Goal: Task Accomplishment & Management: Complete application form

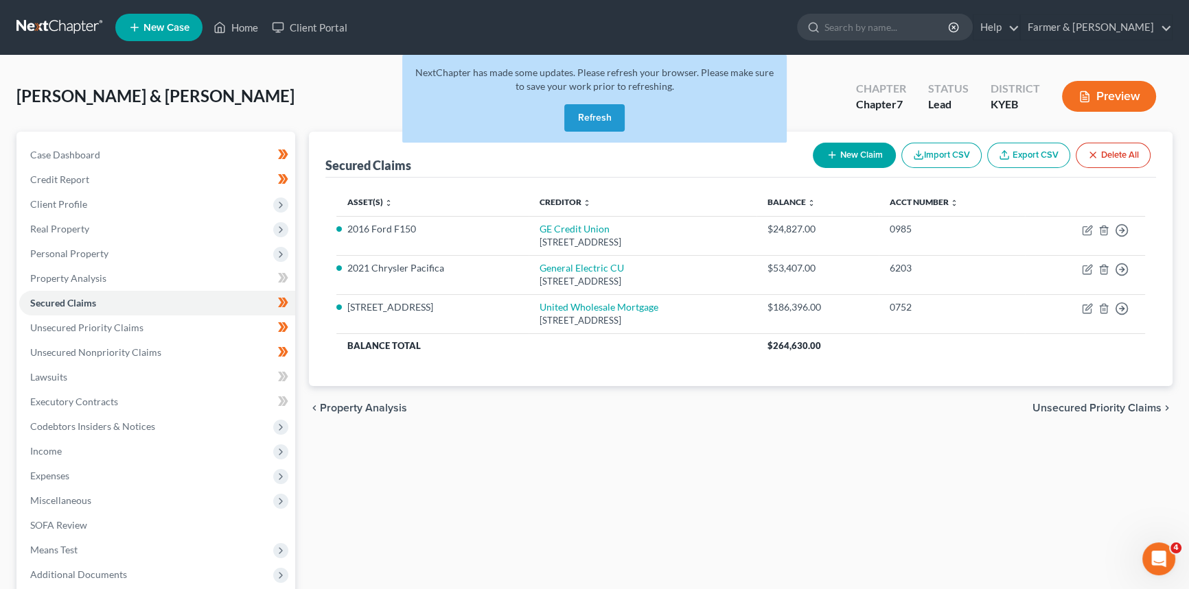
click at [587, 118] on button "Refresh" at bounding box center [594, 117] width 60 height 27
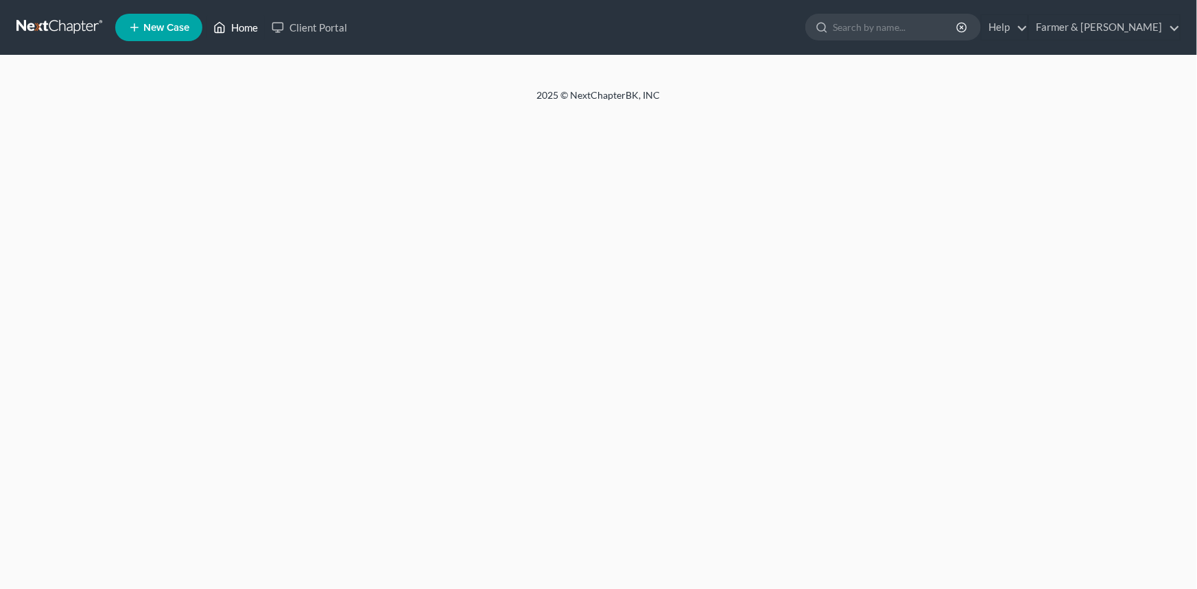
click at [245, 25] on link "Home" at bounding box center [236, 27] width 58 height 25
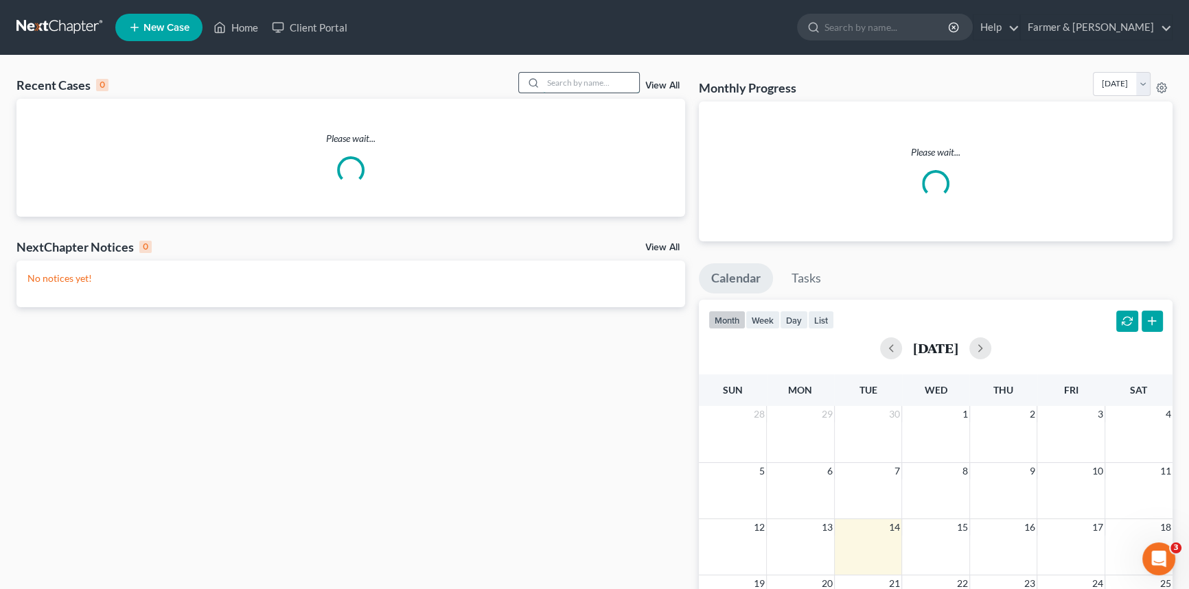
click at [572, 84] on input "search" at bounding box center [591, 83] width 96 height 20
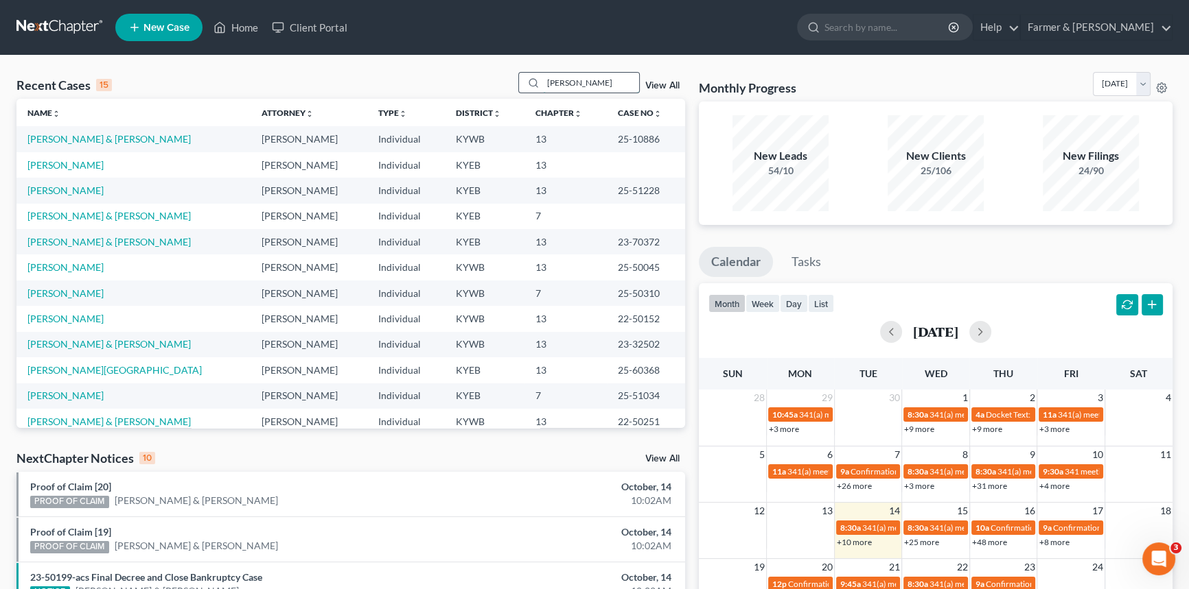
type input "Keisha Robbins"
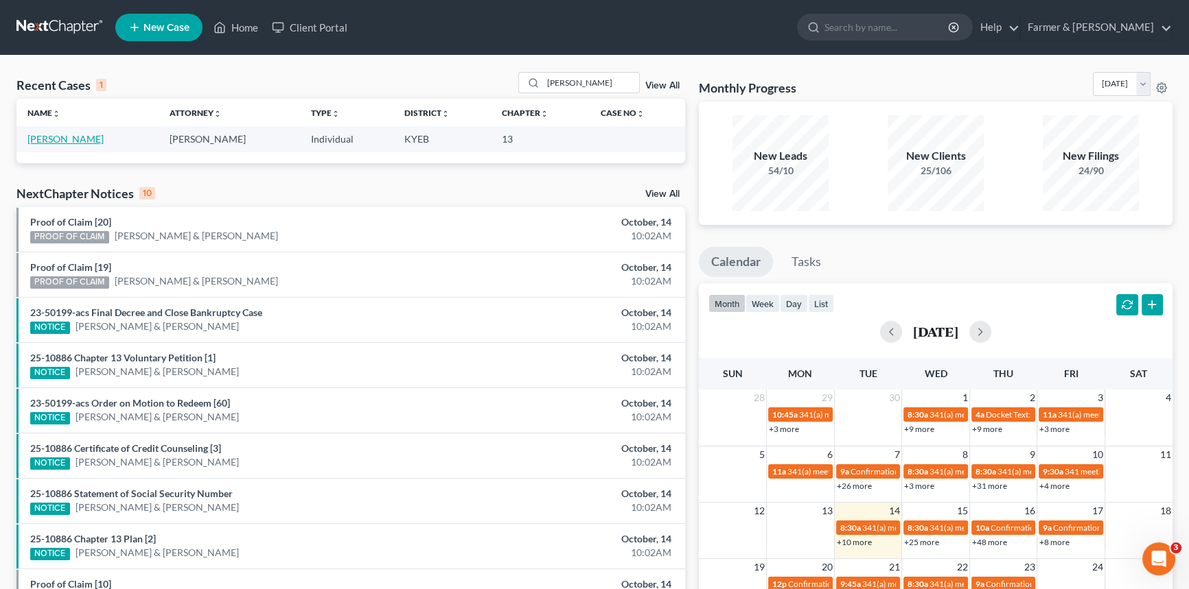
click at [73, 138] on link "Robbins, Keisha" at bounding box center [65, 139] width 76 height 12
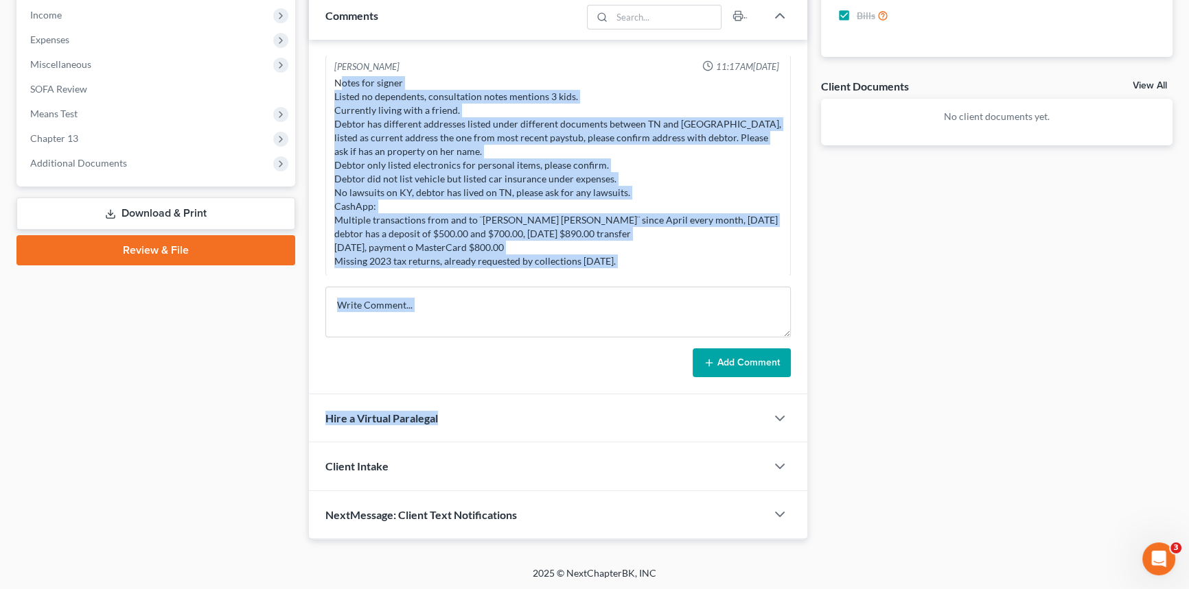
scroll to position [124, 0]
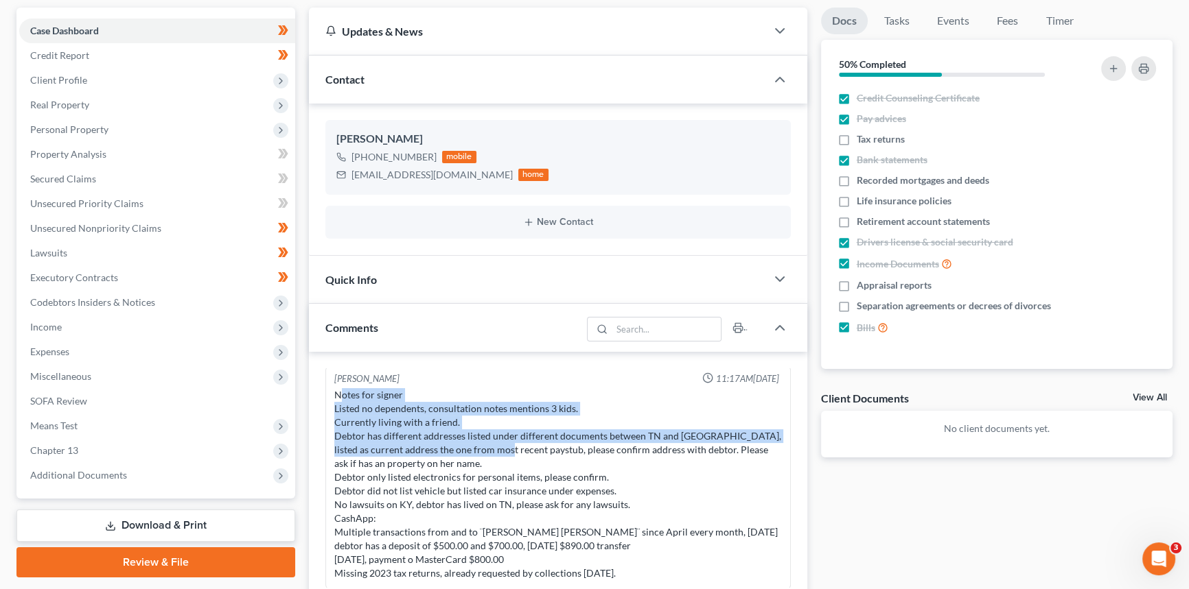
drag, startPoint x: 342, startPoint y: 332, endPoint x: 504, endPoint y: 449, distance: 200.6
click at [504, 449] on div "Notes for signer Listed no dependents, consultation notes mentions 3 kids. Curr…" at bounding box center [557, 484] width 447 height 192
click at [467, 448] on div "Notes for signer Listed no dependents, consultation notes mentions 3 kids. Curr…" at bounding box center [557, 484] width 447 height 192
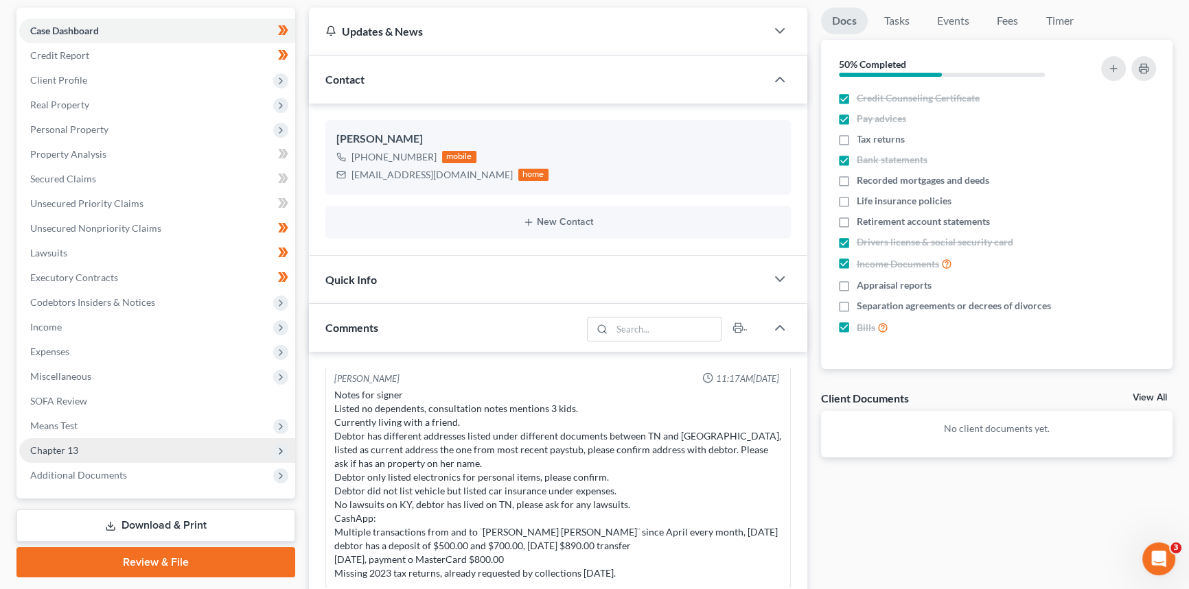
click at [75, 449] on span "Chapter 13" at bounding box center [54, 451] width 48 height 12
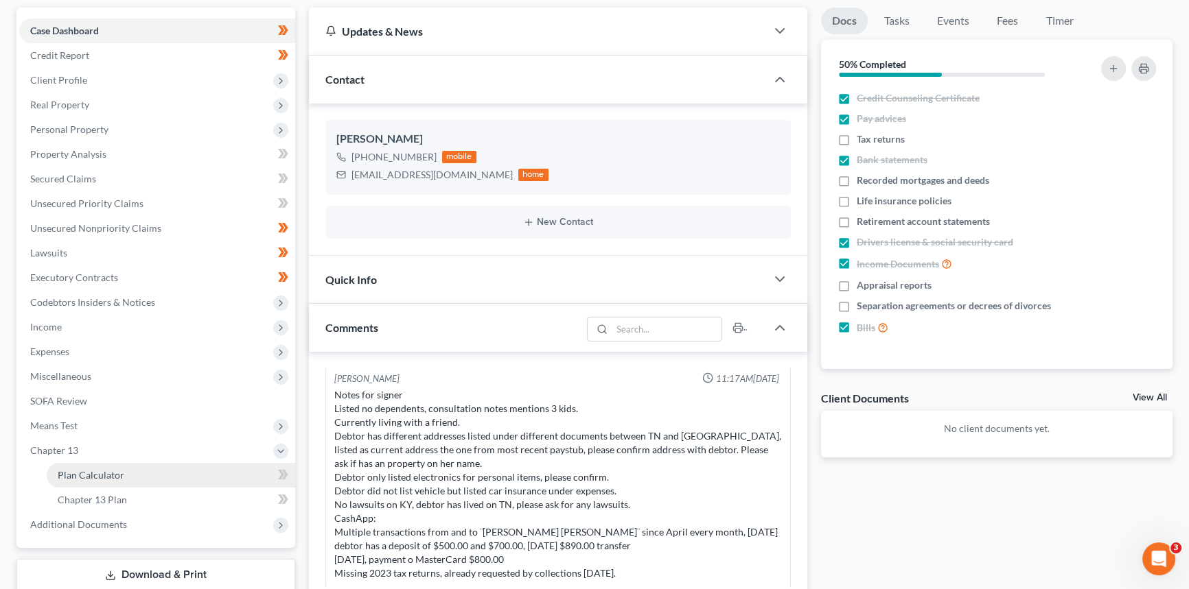
click at [82, 477] on span "Plan Calculator" at bounding box center [91, 475] width 67 height 12
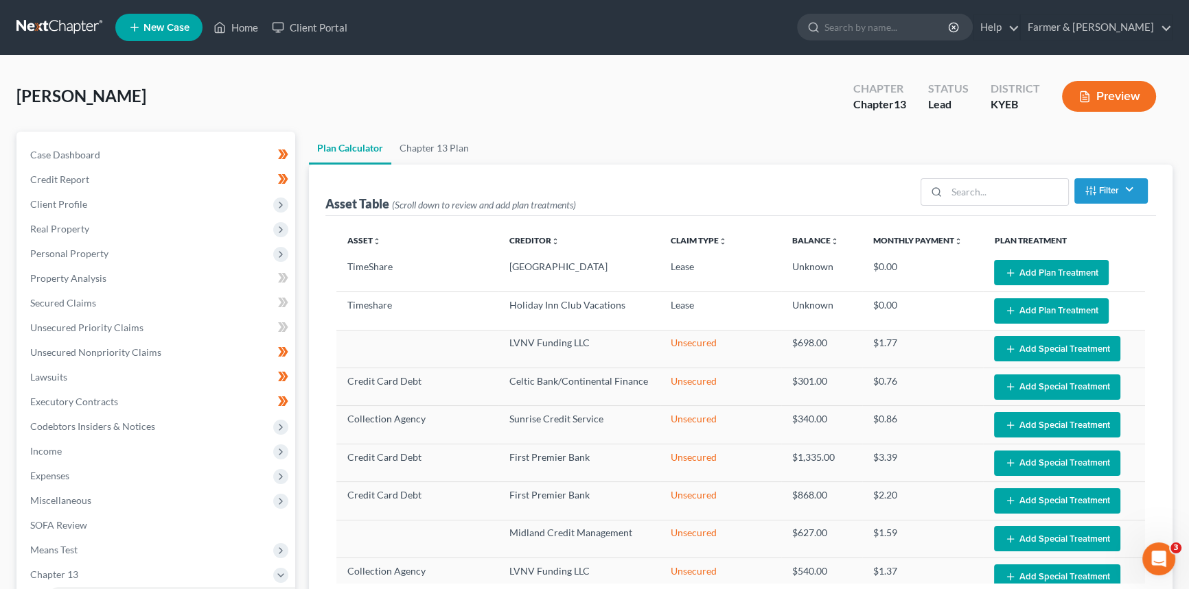
select select "35"
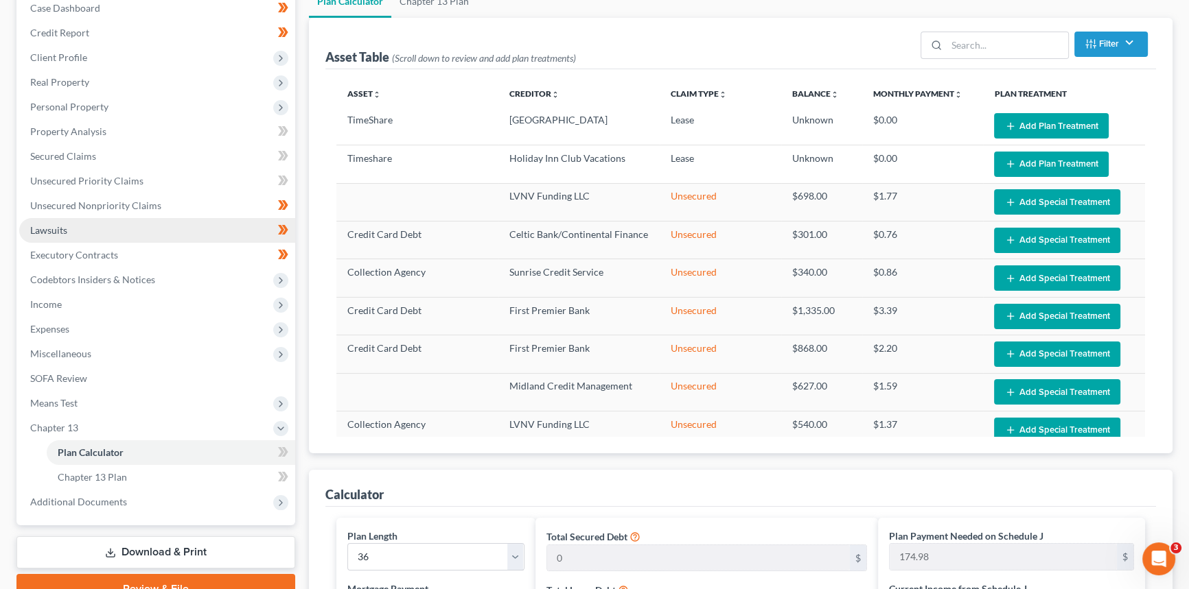
scroll to position [124, 0]
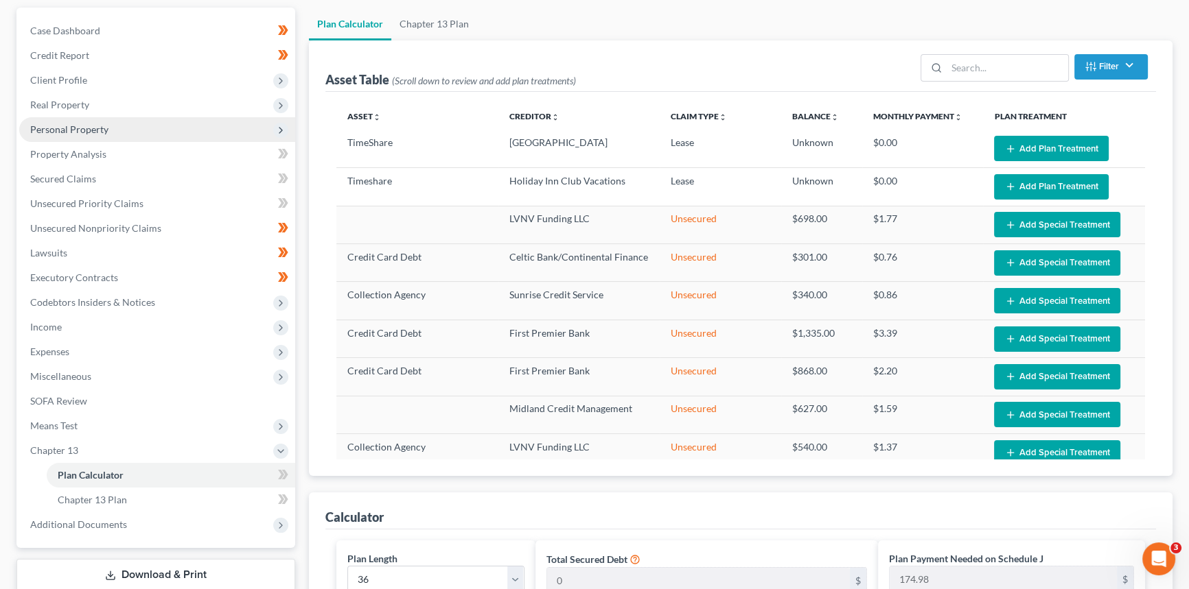
click at [70, 124] on span "Personal Property" at bounding box center [69, 130] width 78 height 12
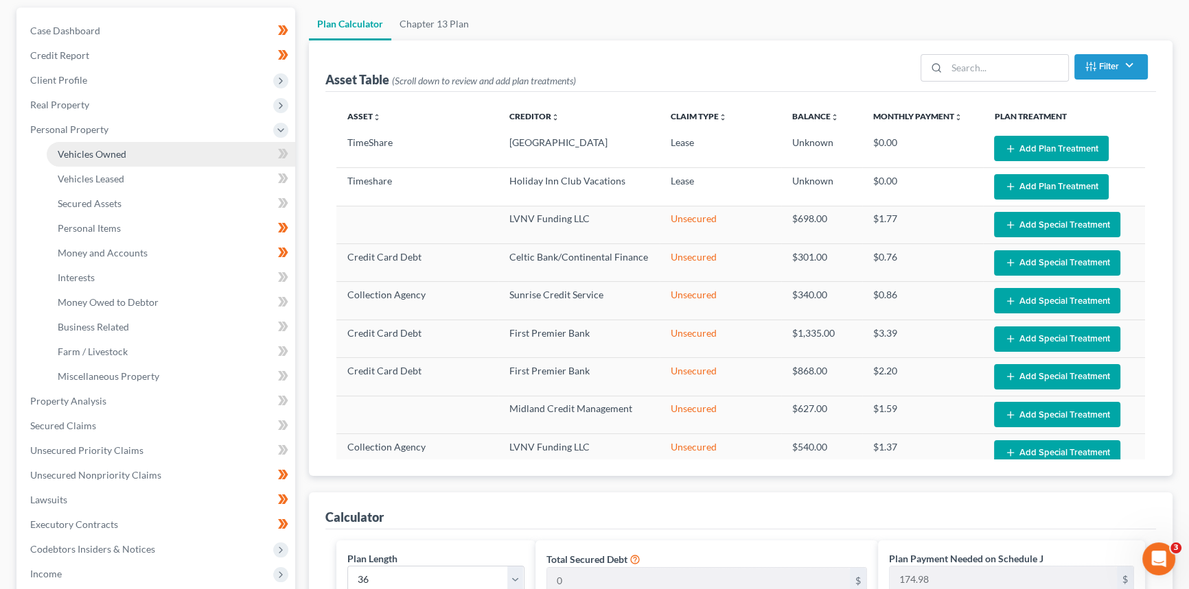
click at [76, 148] on span "Vehicles Owned" at bounding box center [92, 154] width 69 height 12
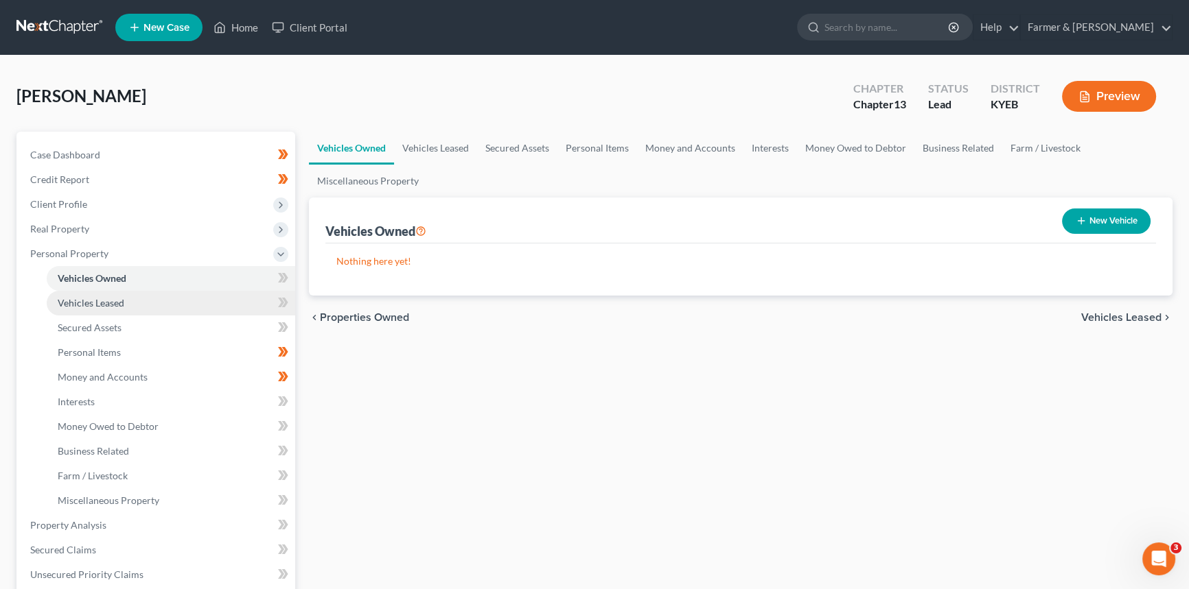
click at [118, 303] on span "Vehicles Leased" at bounding box center [91, 303] width 67 height 12
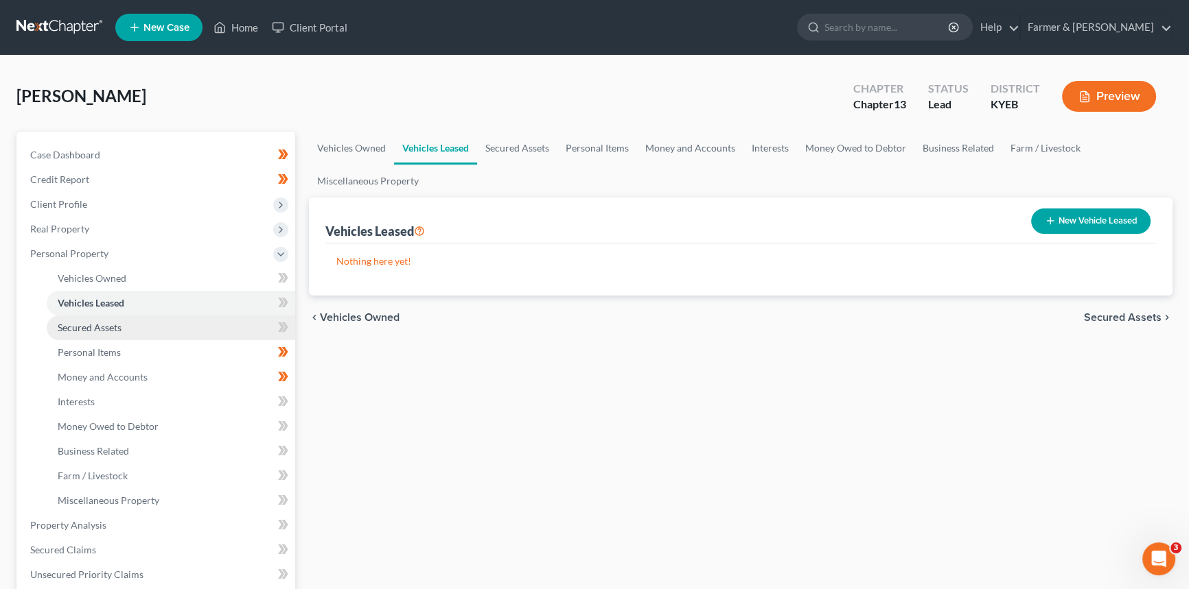
click at [122, 329] on link "Secured Assets" at bounding box center [171, 328] width 248 height 25
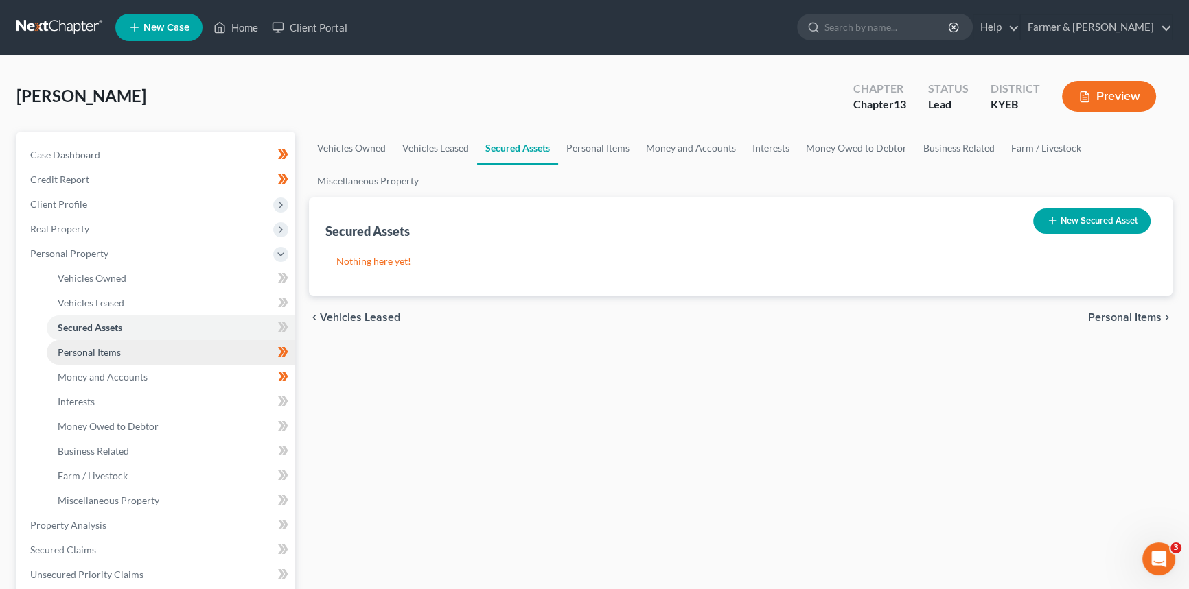
click at [113, 350] on span "Personal Items" at bounding box center [89, 353] width 63 height 12
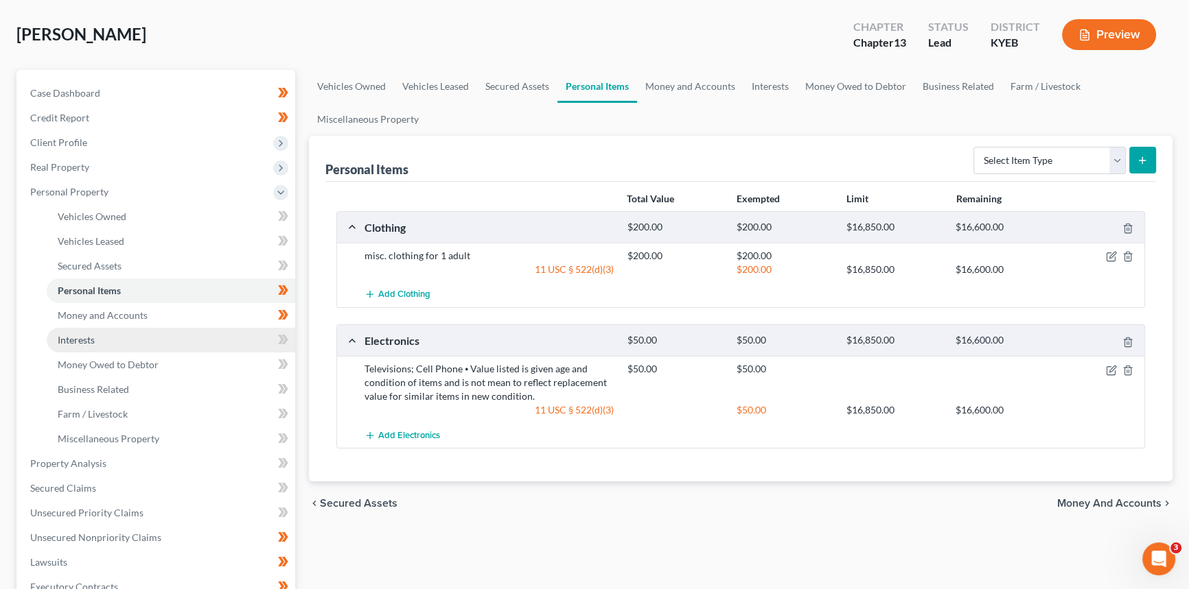
scroll to position [62, 0]
click at [100, 309] on span "Money and Accounts" at bounding box center [103, 315] width 90 height 12
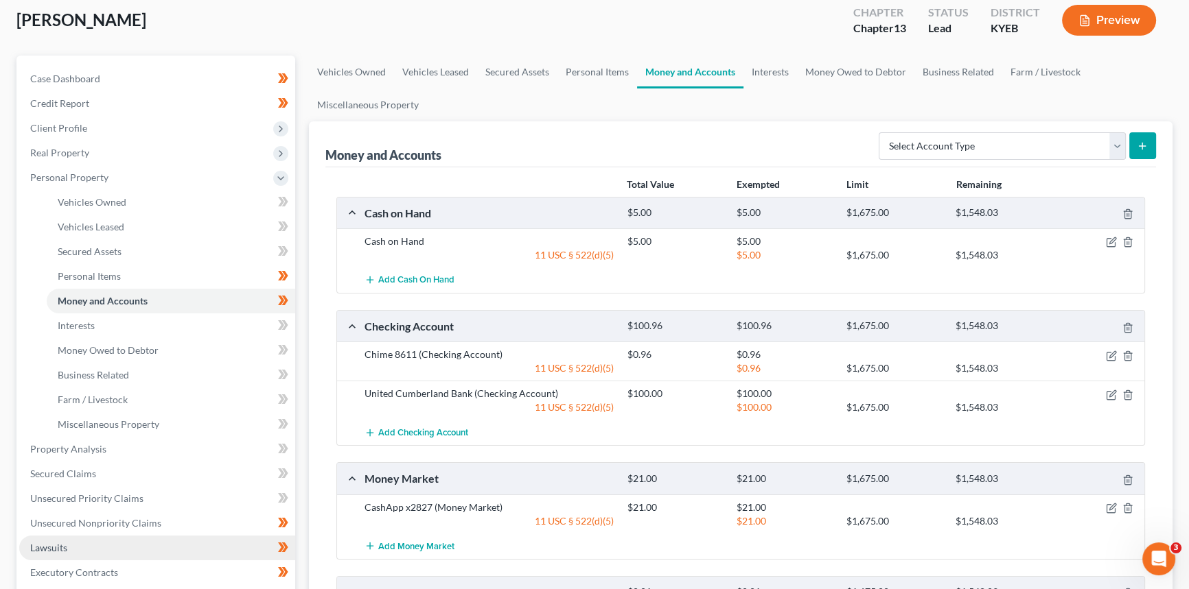
scroll to position [62, 0]
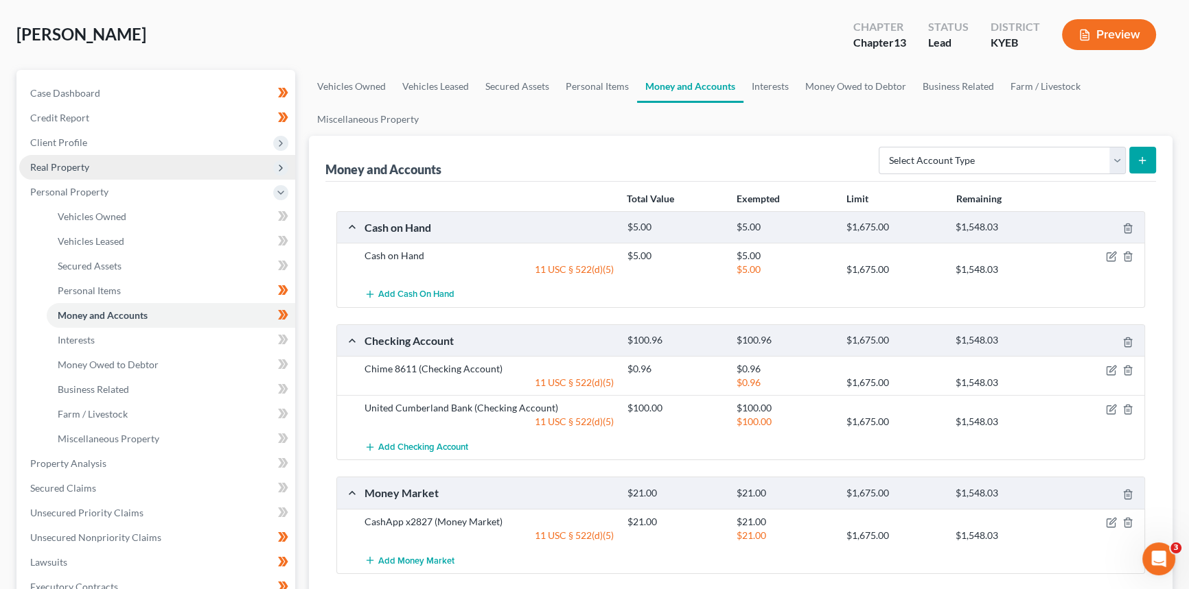
click at [81, 167] on span "Real Property" at bounding box center [59, 167] width 59 height 12
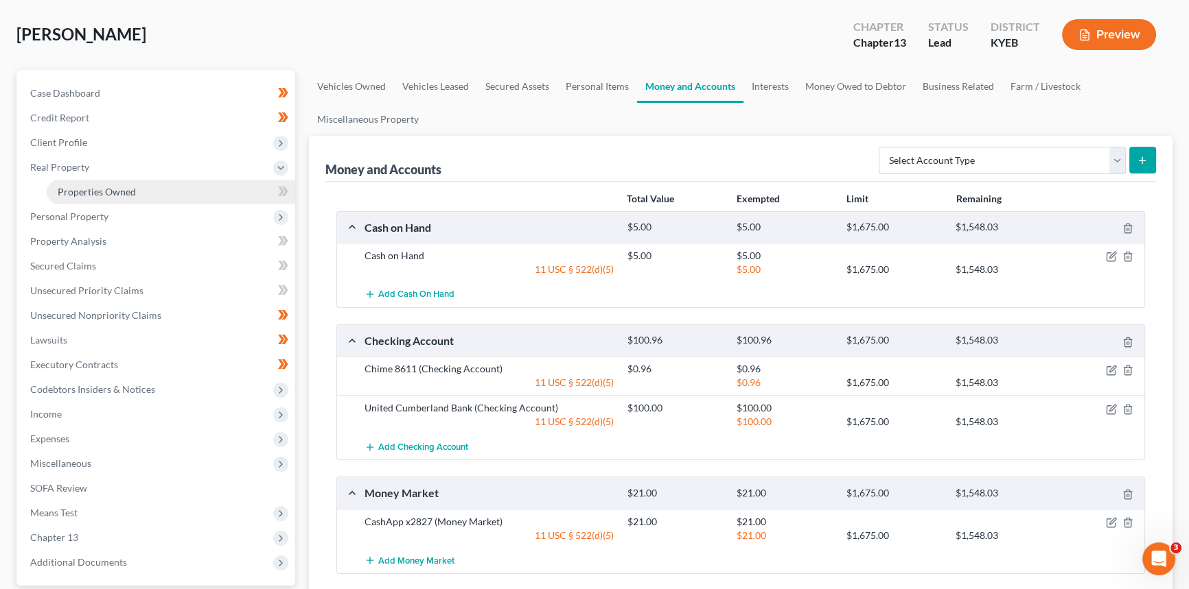
click at [80, 192] on span "Properties Owned" at bounding box center [97, 192] width 78 height 12
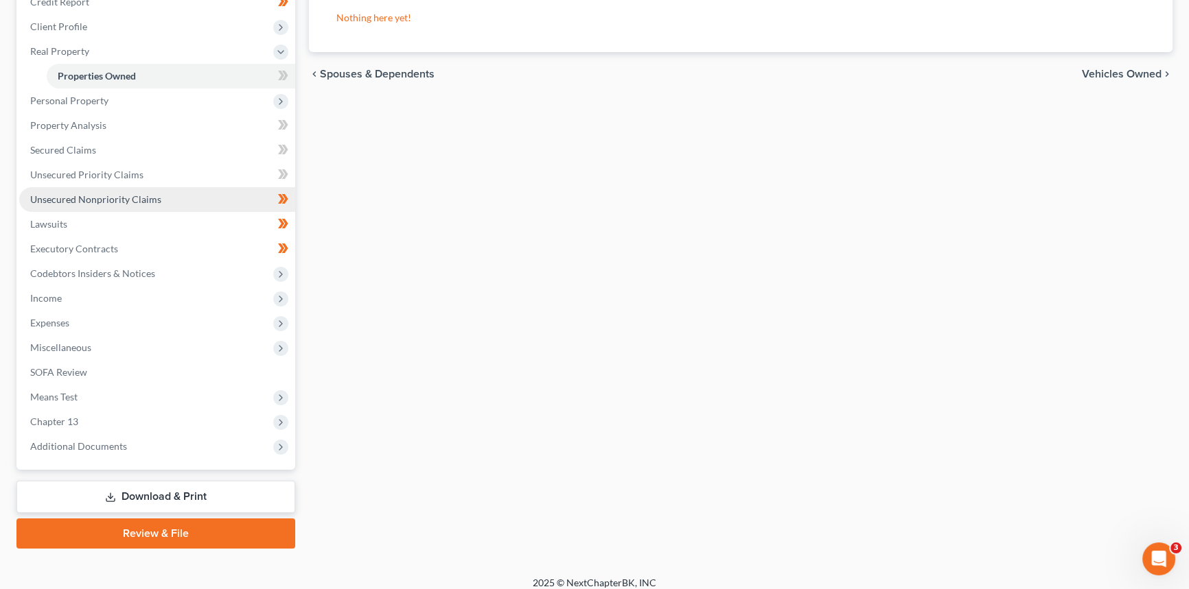
scroll to position [187, 0]
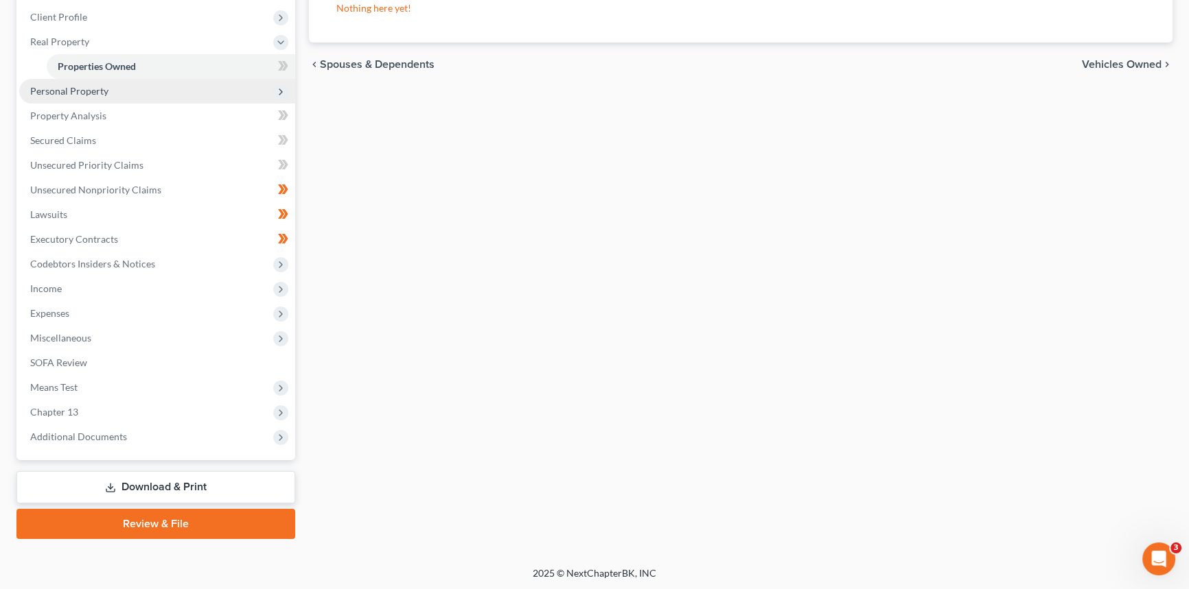
click at [71, 89] on span "Personal Property" at bounding box center [69, 91] width 78 height 12
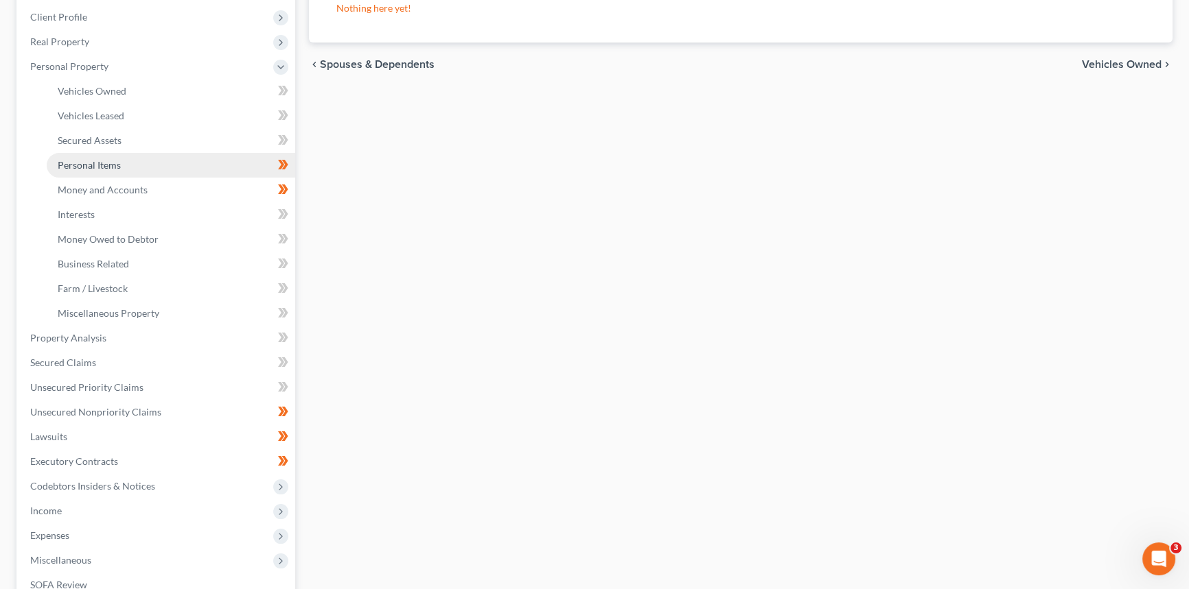
click at [89, 164] on span "Personal Items" at bounding box center [89, 165] width 63 height 12
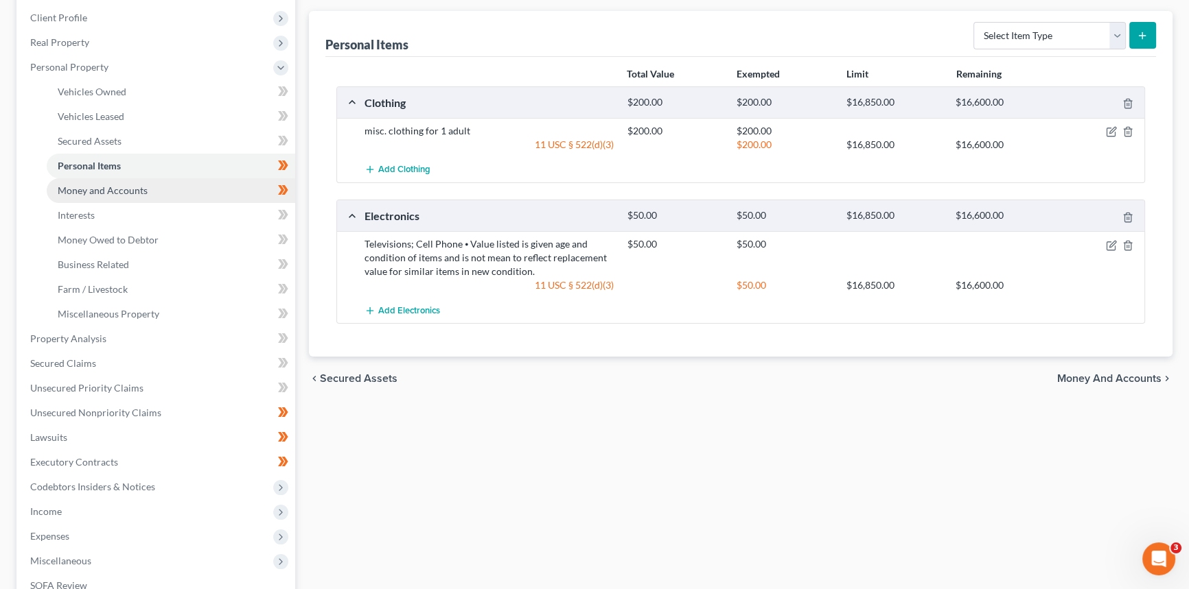
click at [130, 189] on span "Money and Accounts" at bounding box center [103, 191] width 90 height 12
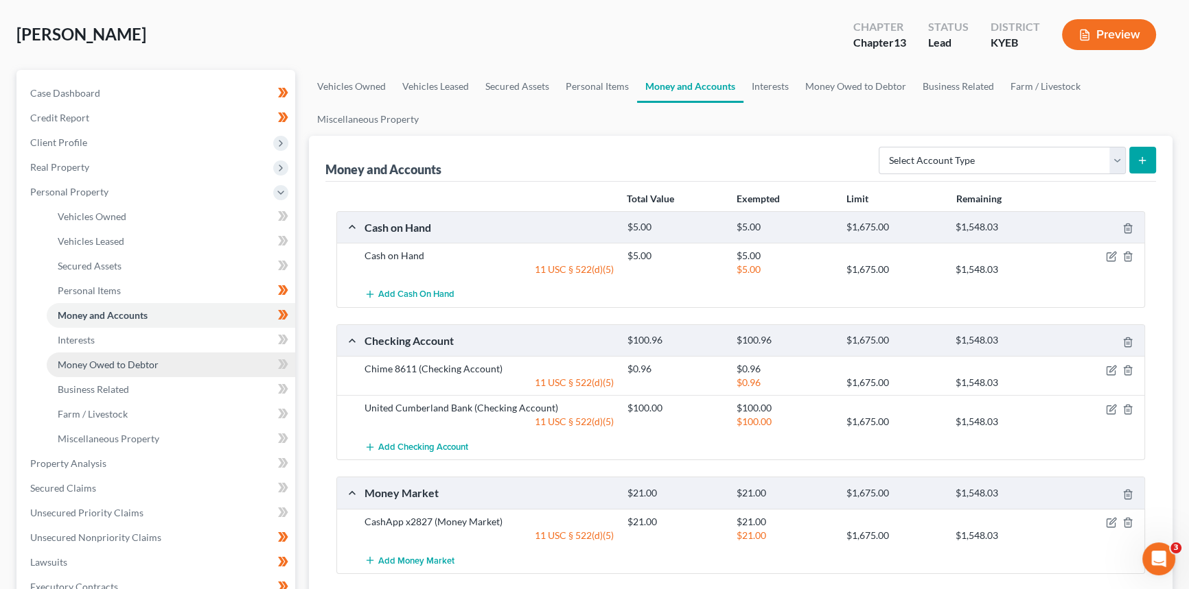
scroll to position [249, 0]
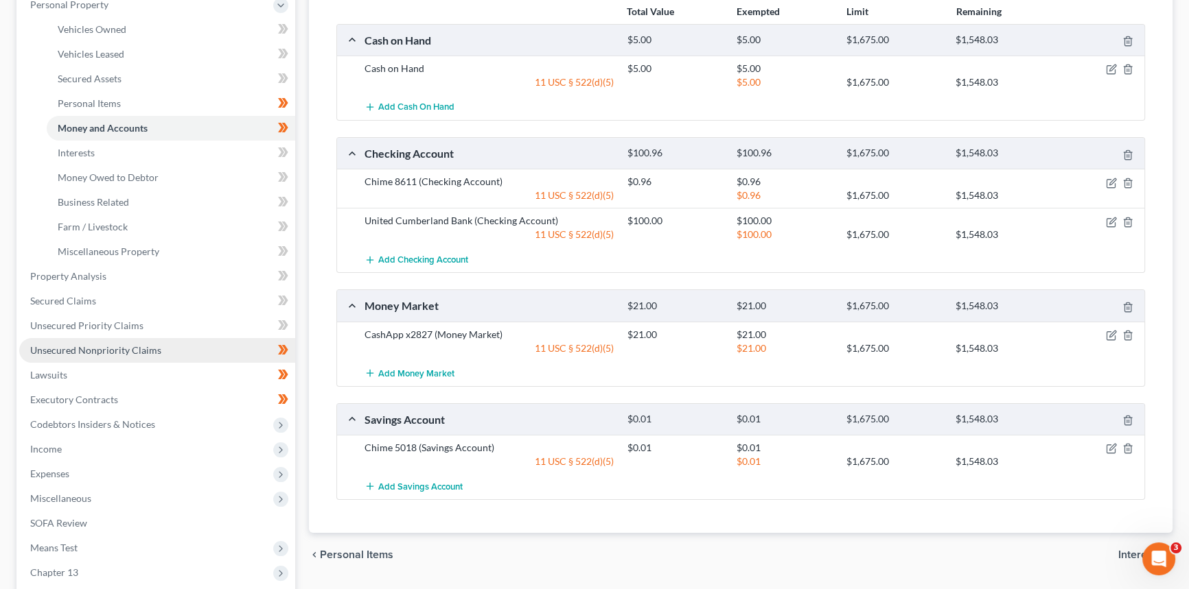
click at [88, 339] on link "Unsecured Nonpriority Claims" at bounding box center [157, 350] width 276 height 25
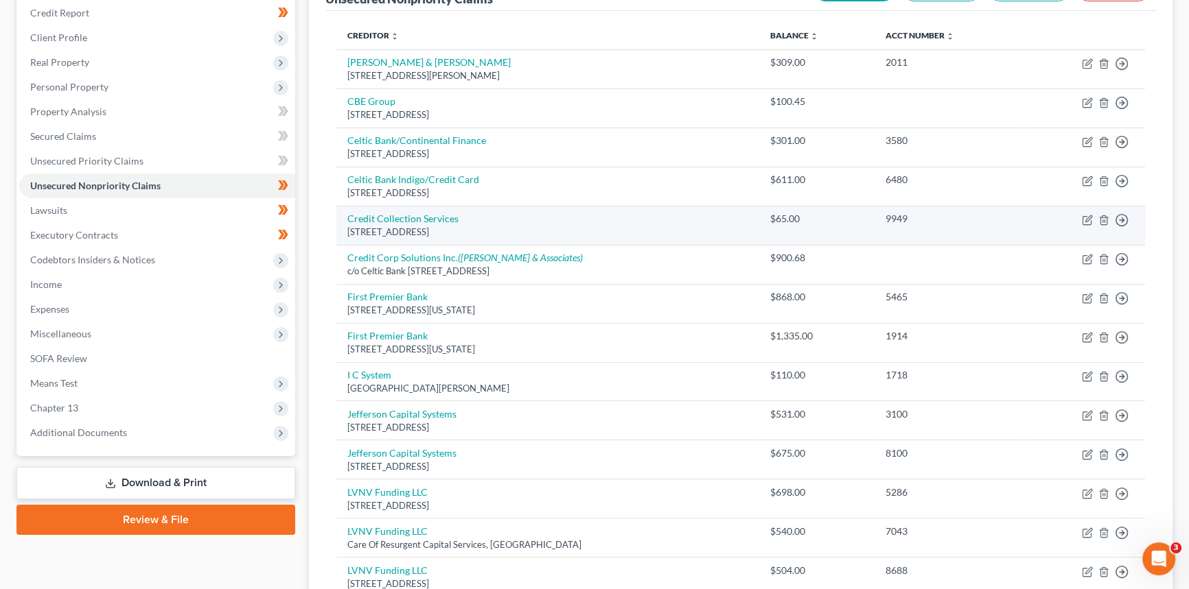
scroll to position [126, 0]
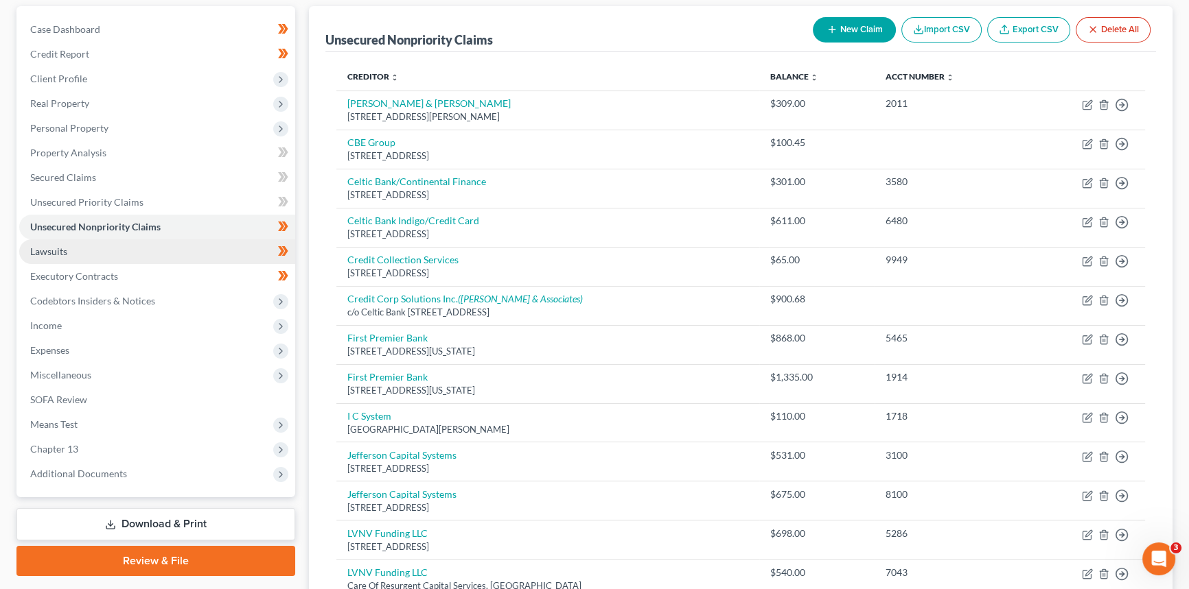
click at [58, 255] on span "Lawsuits" at bounding box center [48, 252] width 37 height 12
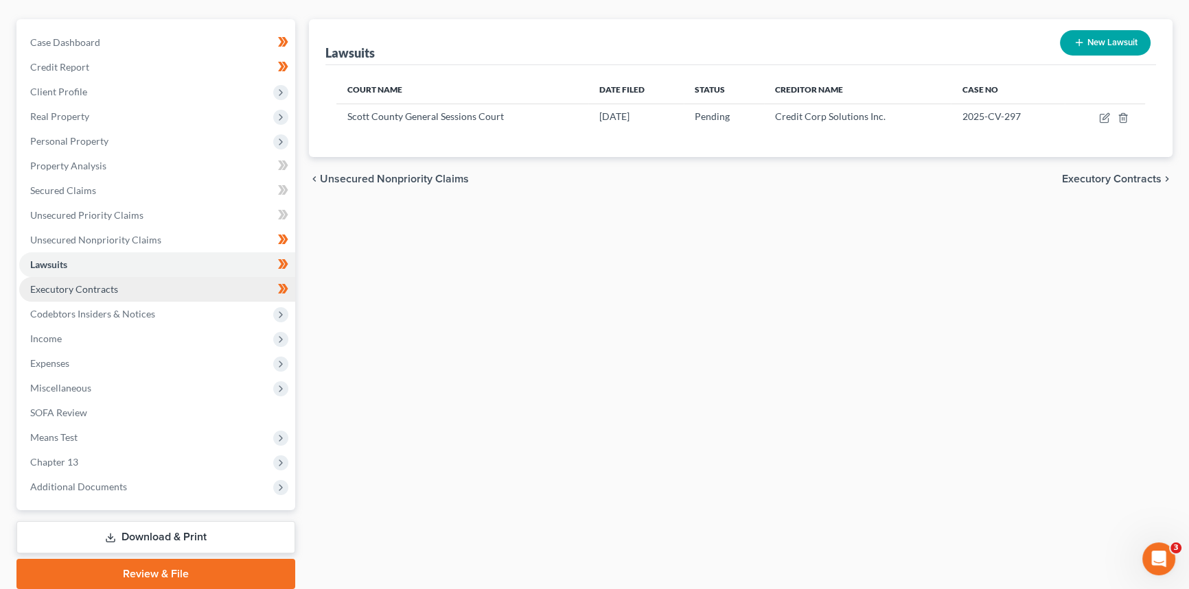
scroll to position [124, 0]
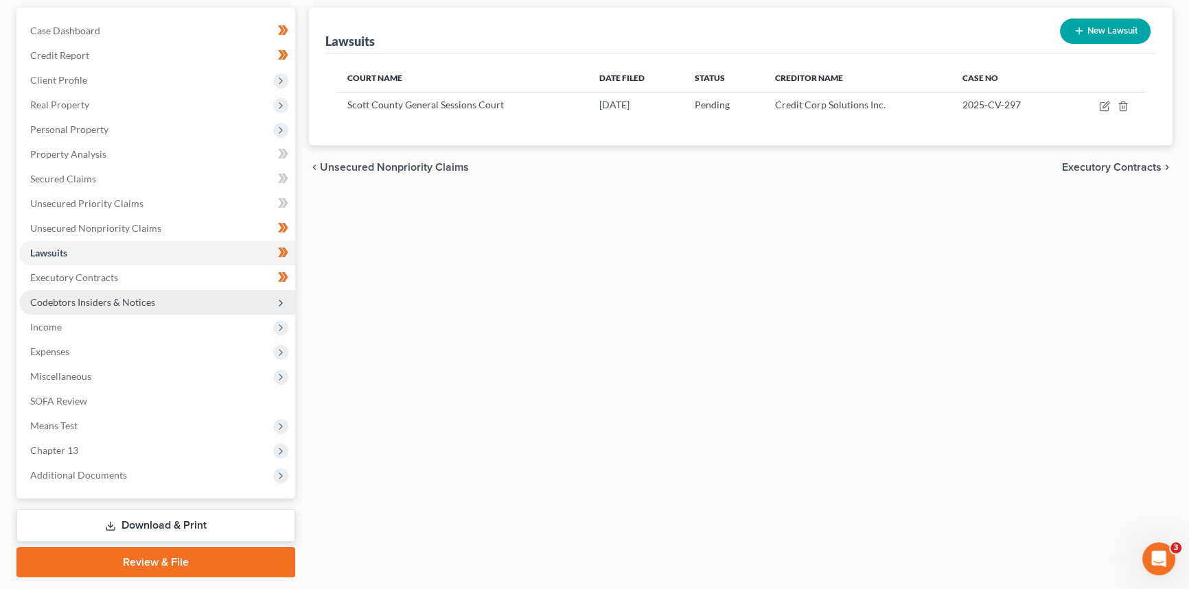
click at [111, 301] on span "Codebtors Insiders & Notices" at bounding box center [92, 302] width 125 height 12
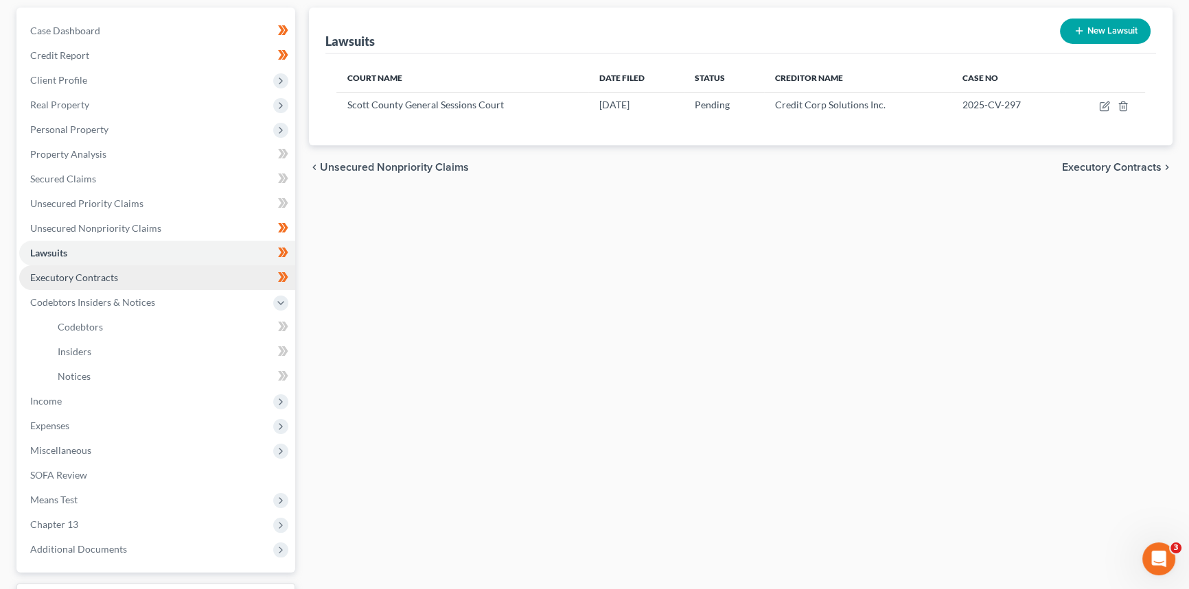
click at [108, 274] on span "Executory Contracts" at bounding box center [74, 278] width 88 height 12
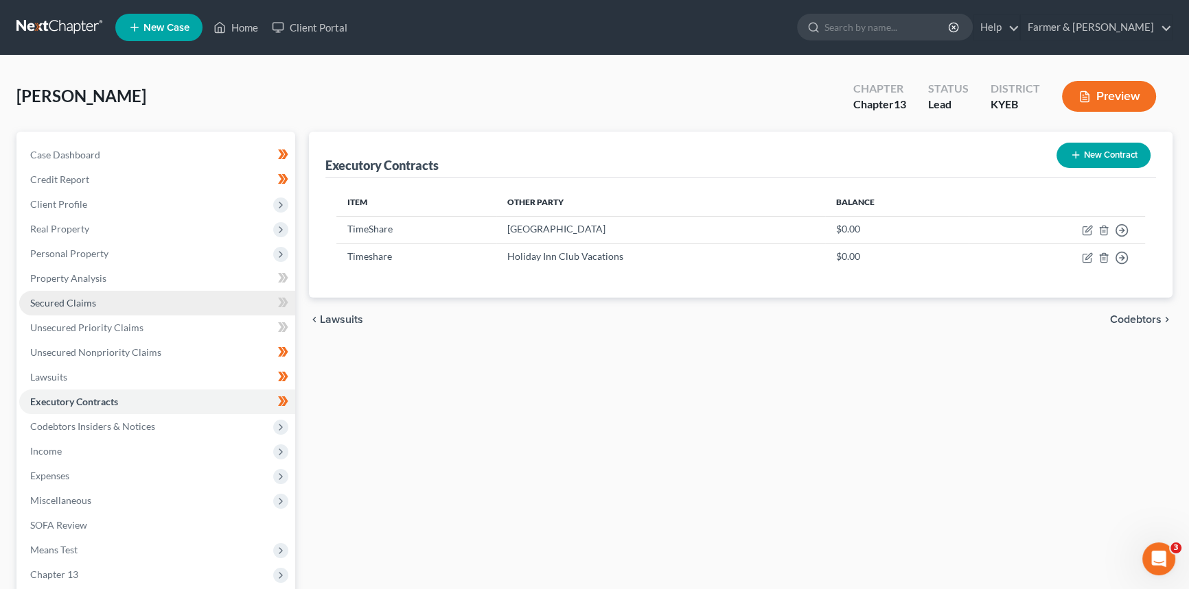
click at [132, 296] on link "Secured Claims" at bounding box center [157, 303] width 276 height 25
